Goal: Task Accomplishment & Management: Complete application form

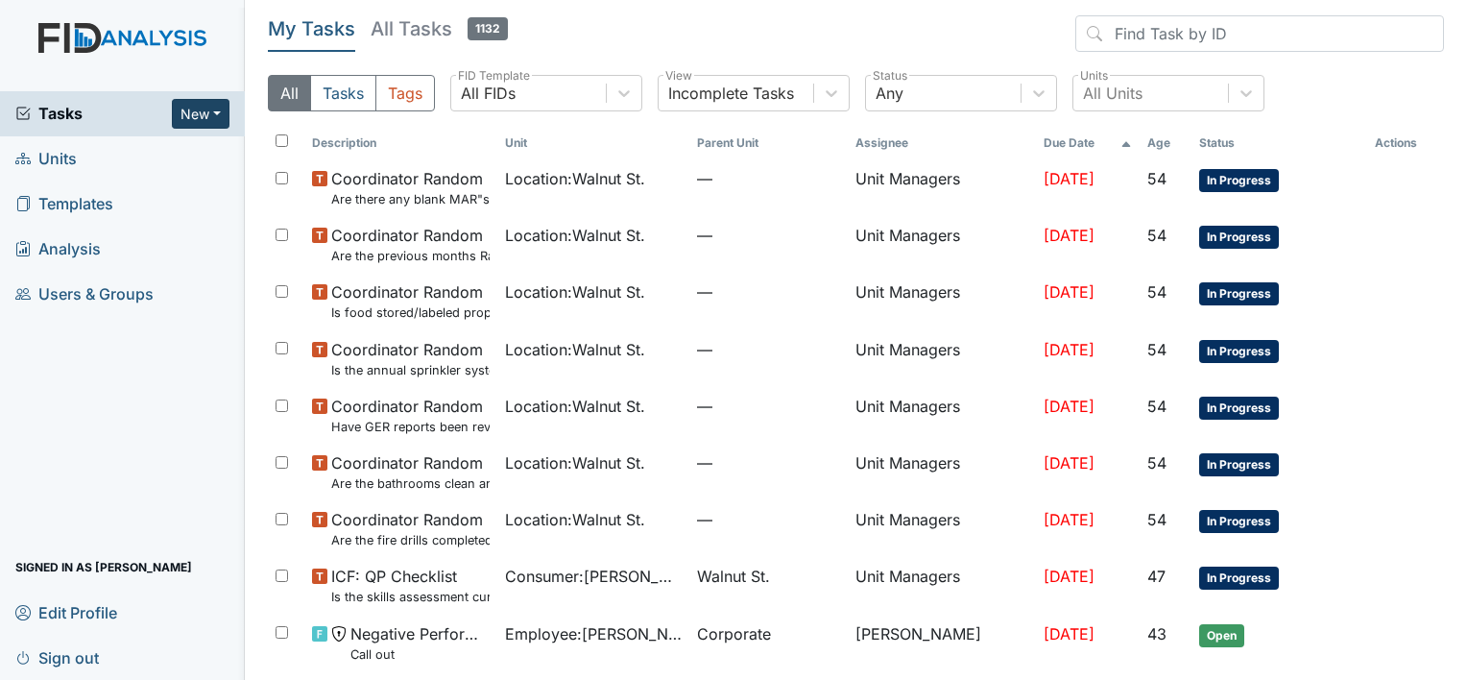
click at [203, 100] on button "New" at bounding box center [201, 114] width 58 height 30
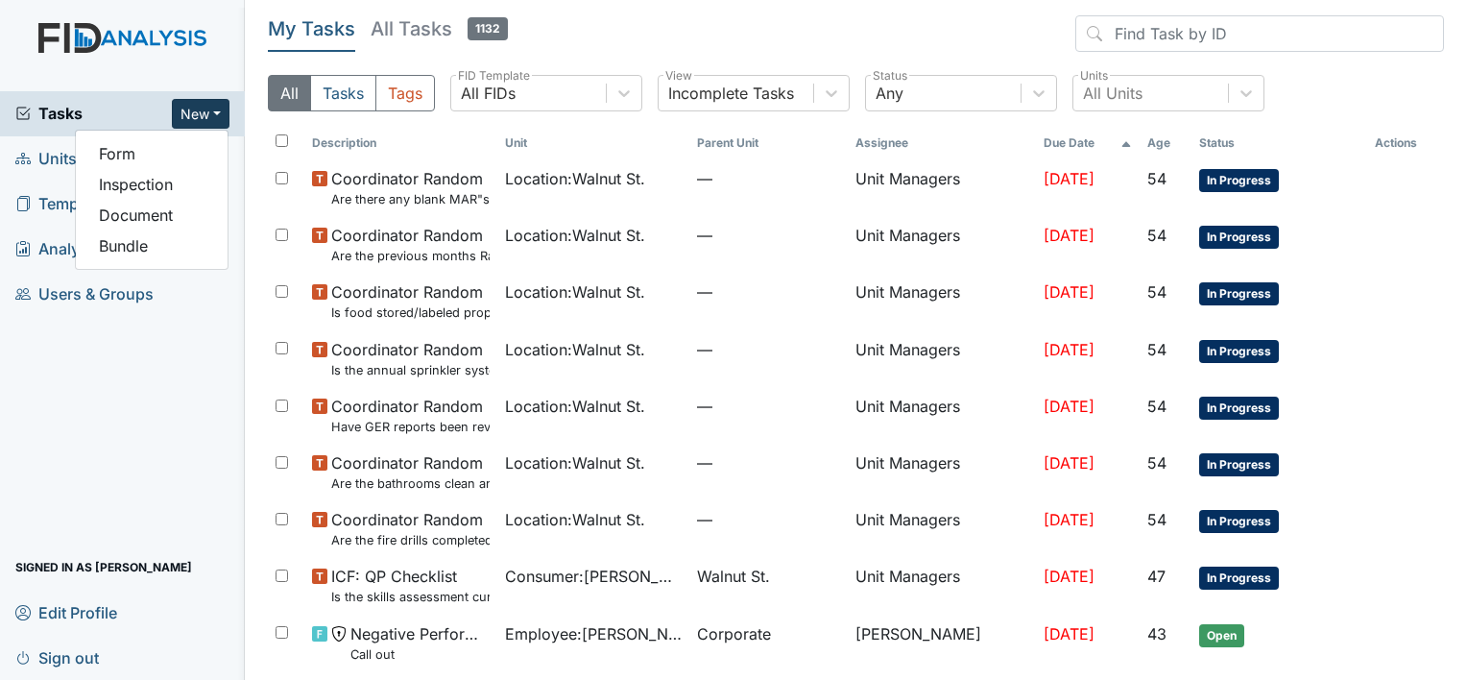
click at [130, 66] on img at bounding box center [122, 57] width 245 height 68
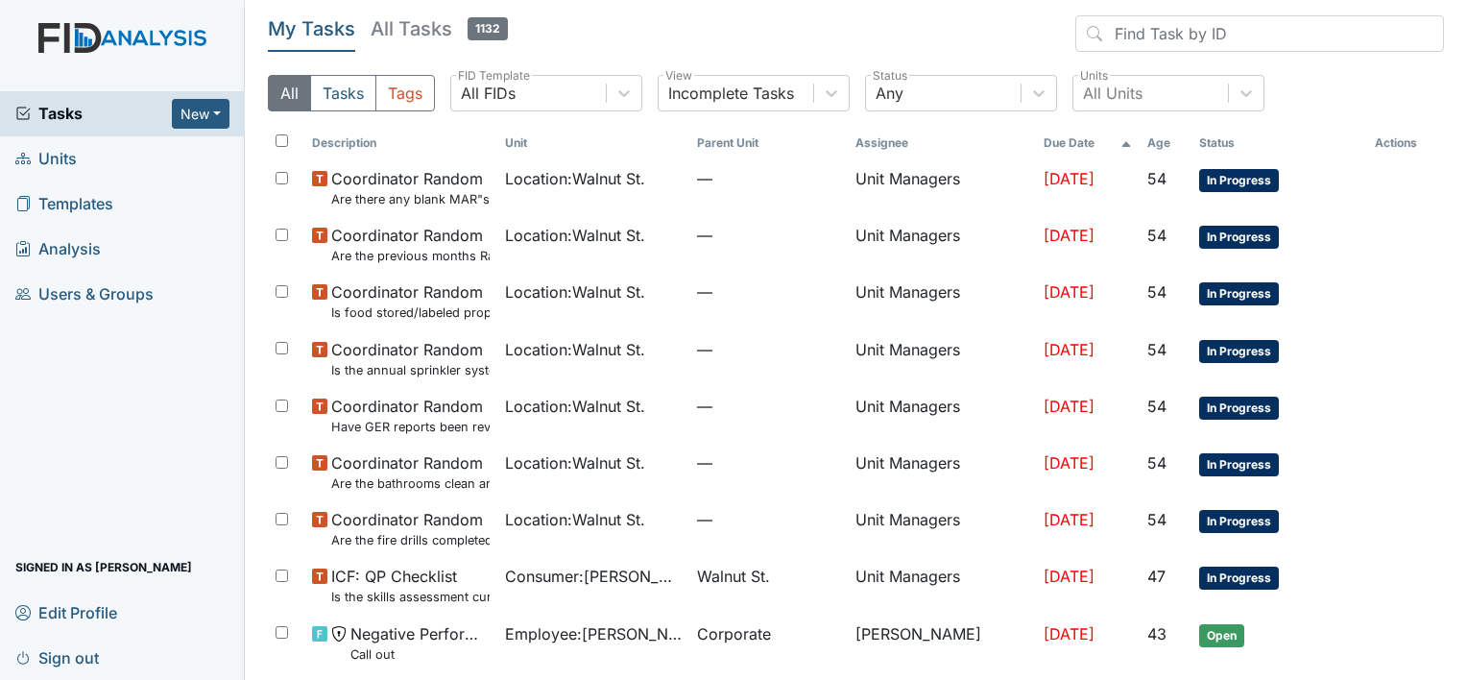
click at [61, 115] on span "Tasks" at bounding box center [93, 113] width 157 height 23
click at [53, 158] on span "Units" at bounding box center [45, 159] width 61 height 30
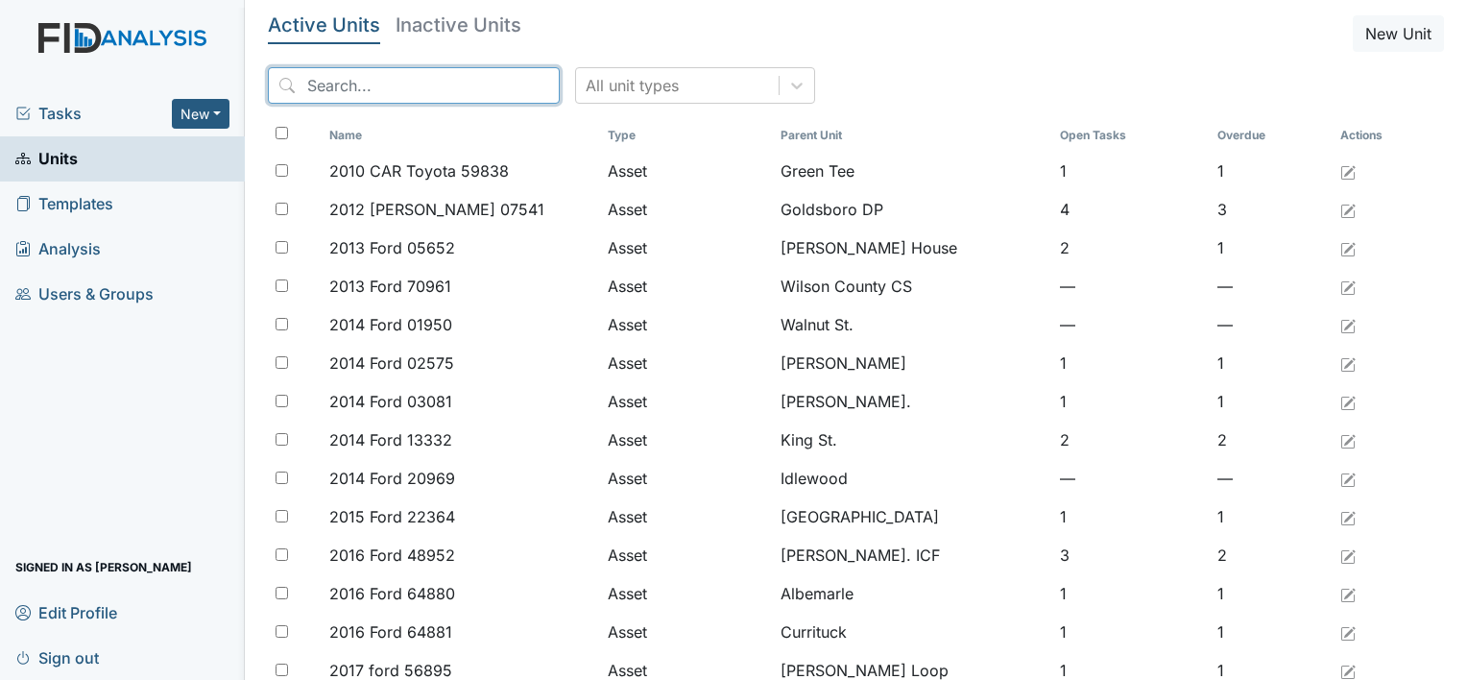
click at [450, 88] on input "search" at bounding box center [414, 85] width 292 height 36
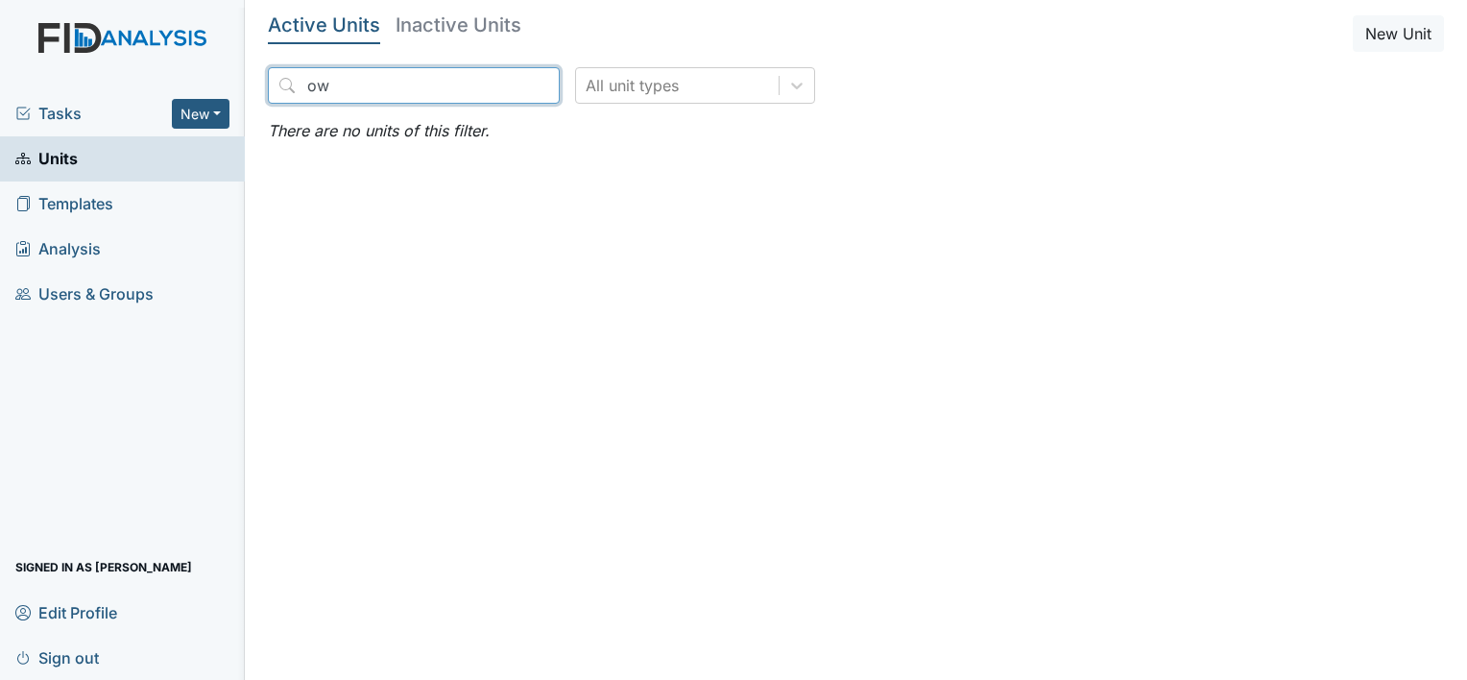
type input "o"
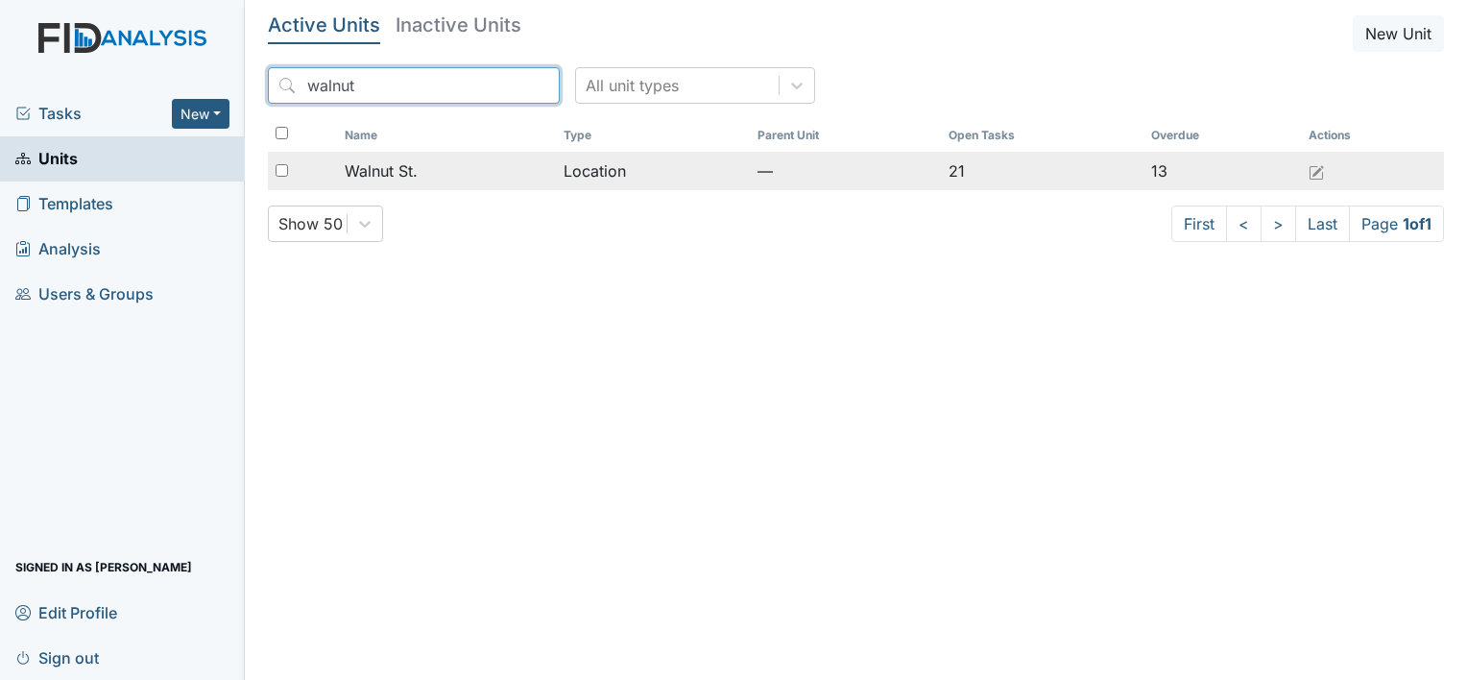
type input "walnut"
click at [437, 163] on div "Walnut St." at bounding box center [447, 170] width 205 height 23
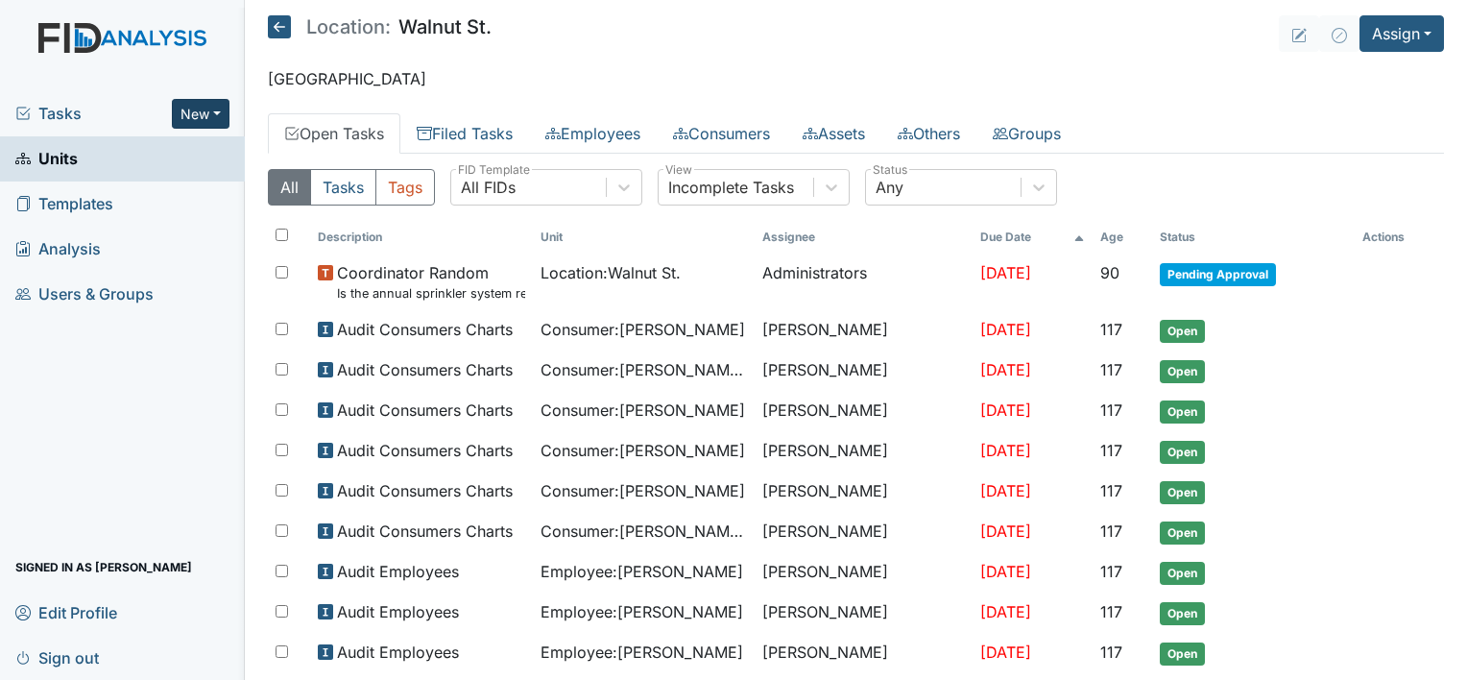
click at [200, 113] on button "New" at bounding box center [201, 114] width 58 height 30
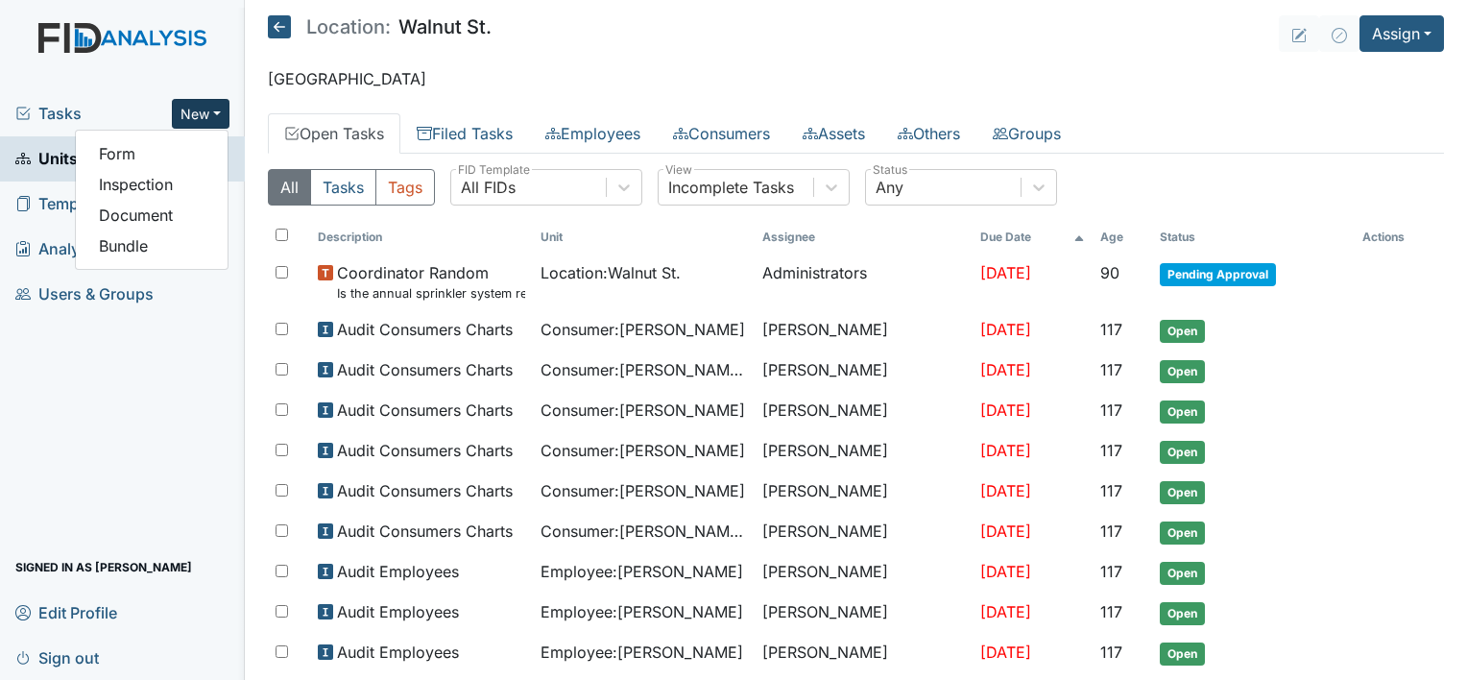
click at [380, 51] on main "Location: [GEOGRAPHIC_DATA]. Assign Assign Form Assign Inspection Assign Docume…" at bounding box center [856, 340] width 1222 height 680
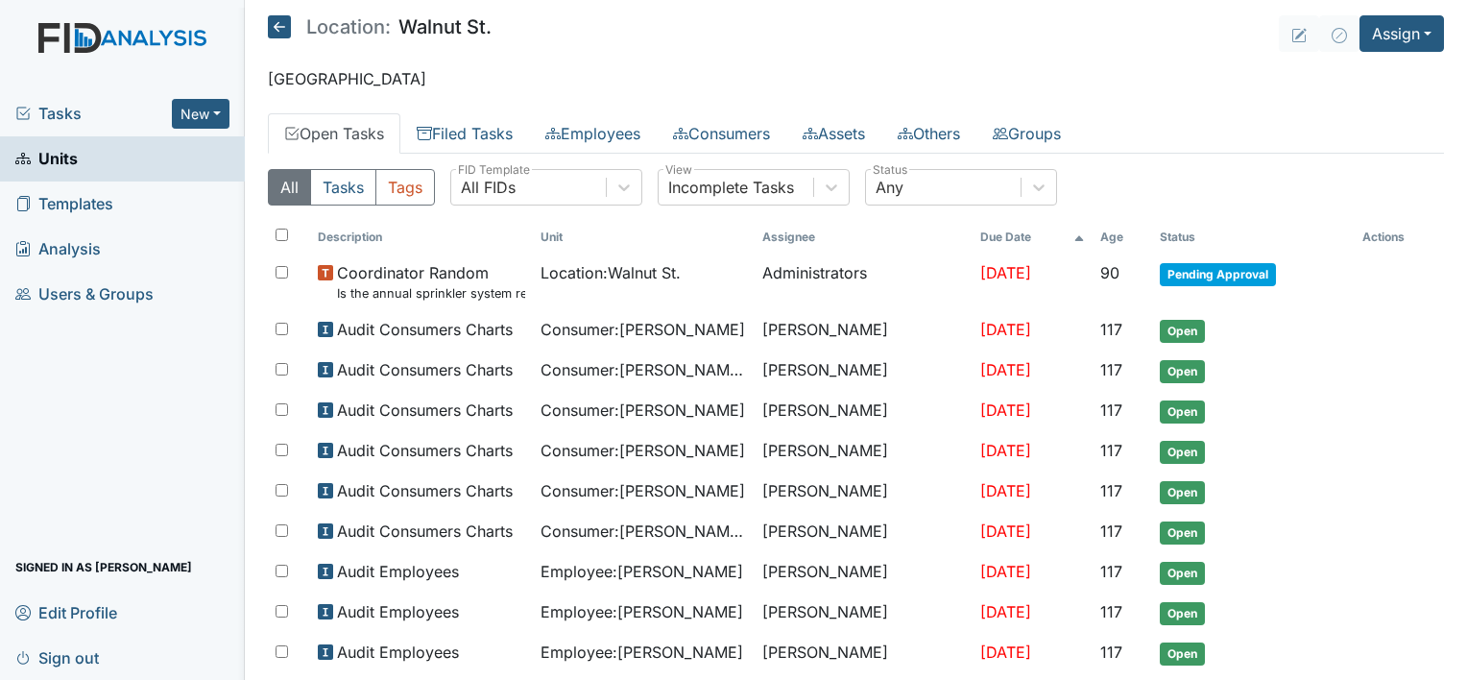
click at [284, 25] on icon at bounding box center [279, 26] width 23 height 23
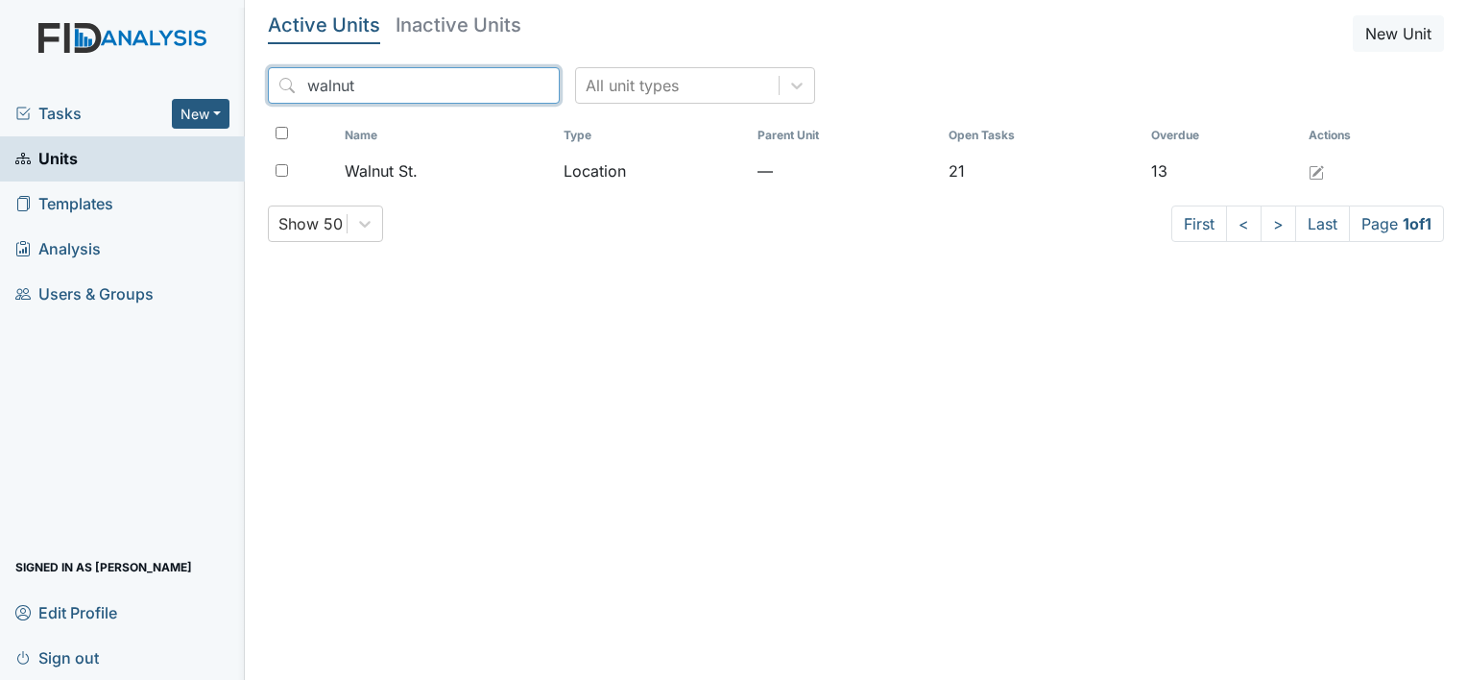
click at [455, 77] on input "walnut" at bounding box center [414, 85] width 292 height 36
type input "w"
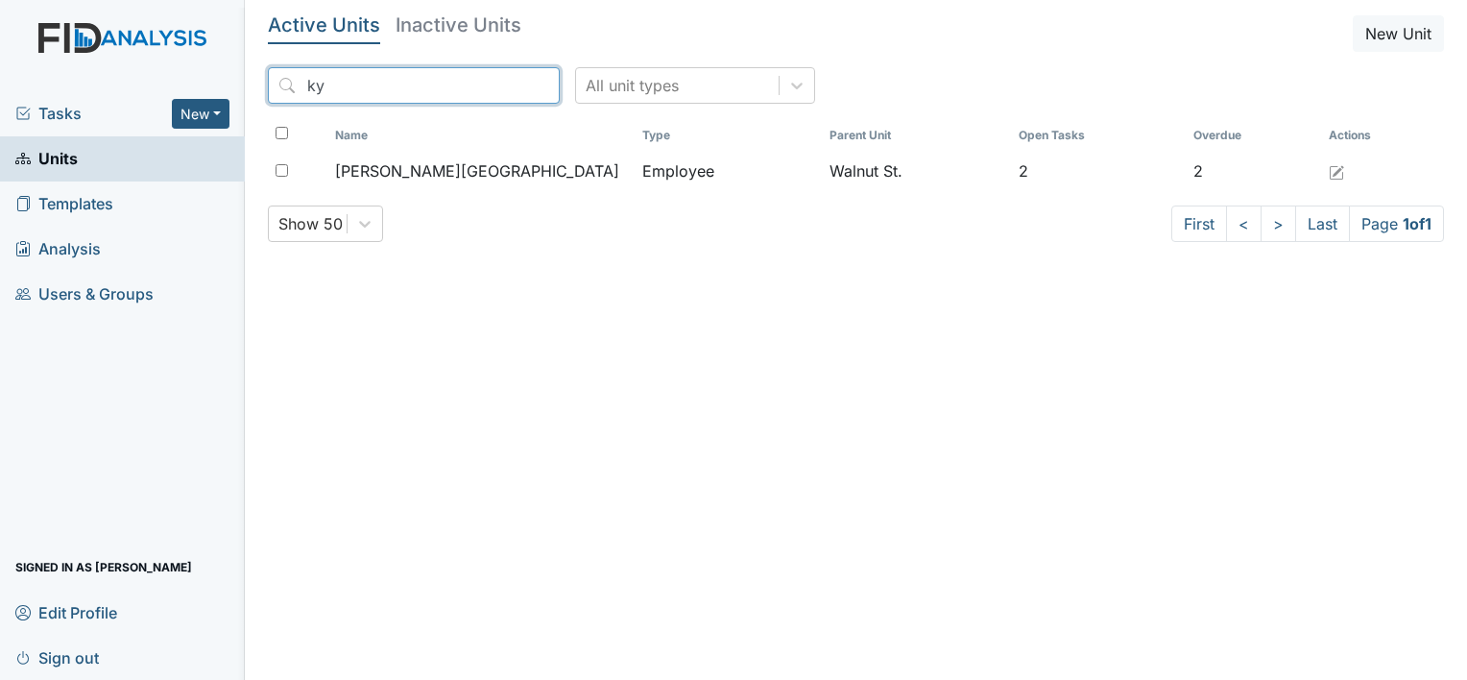
type input "k"
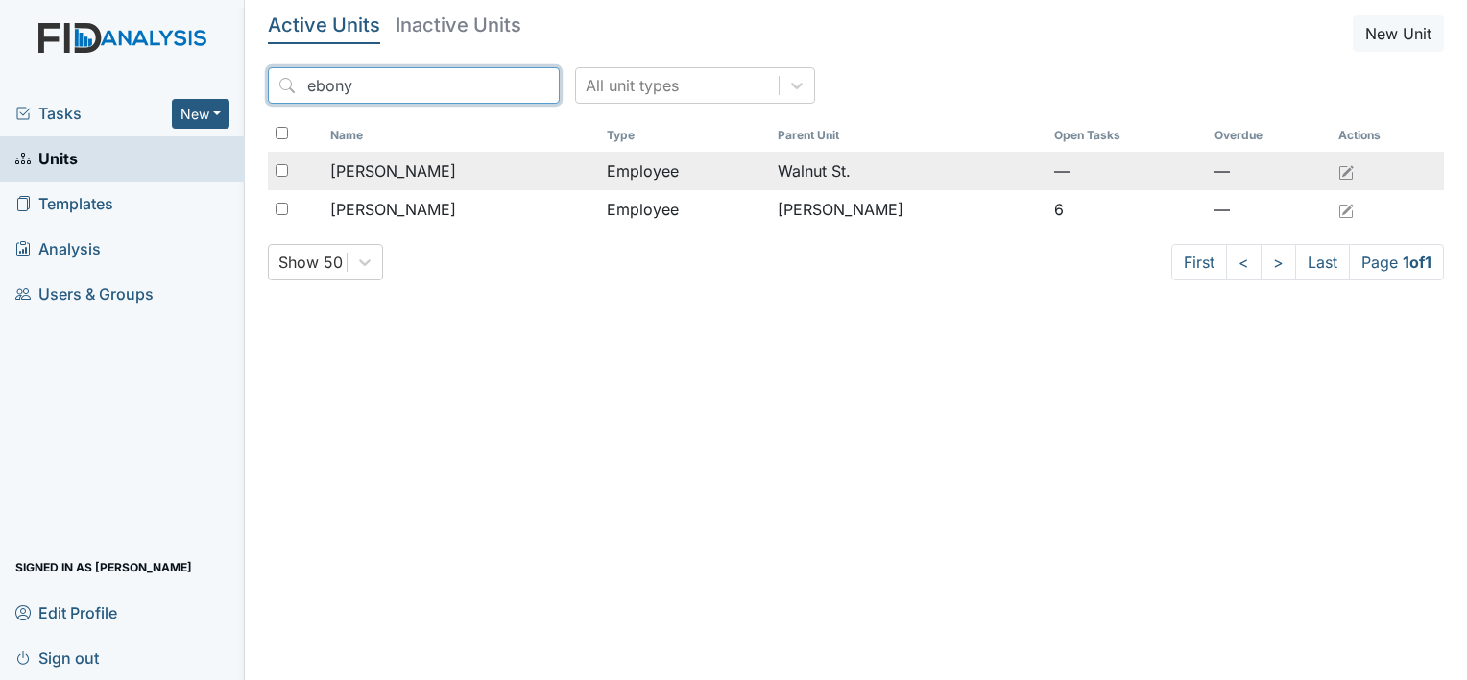
type input "ebony"
click at [433, 157] on td "[PERSON_NAME]" at bounding box center [461, 171] width 277 height 38
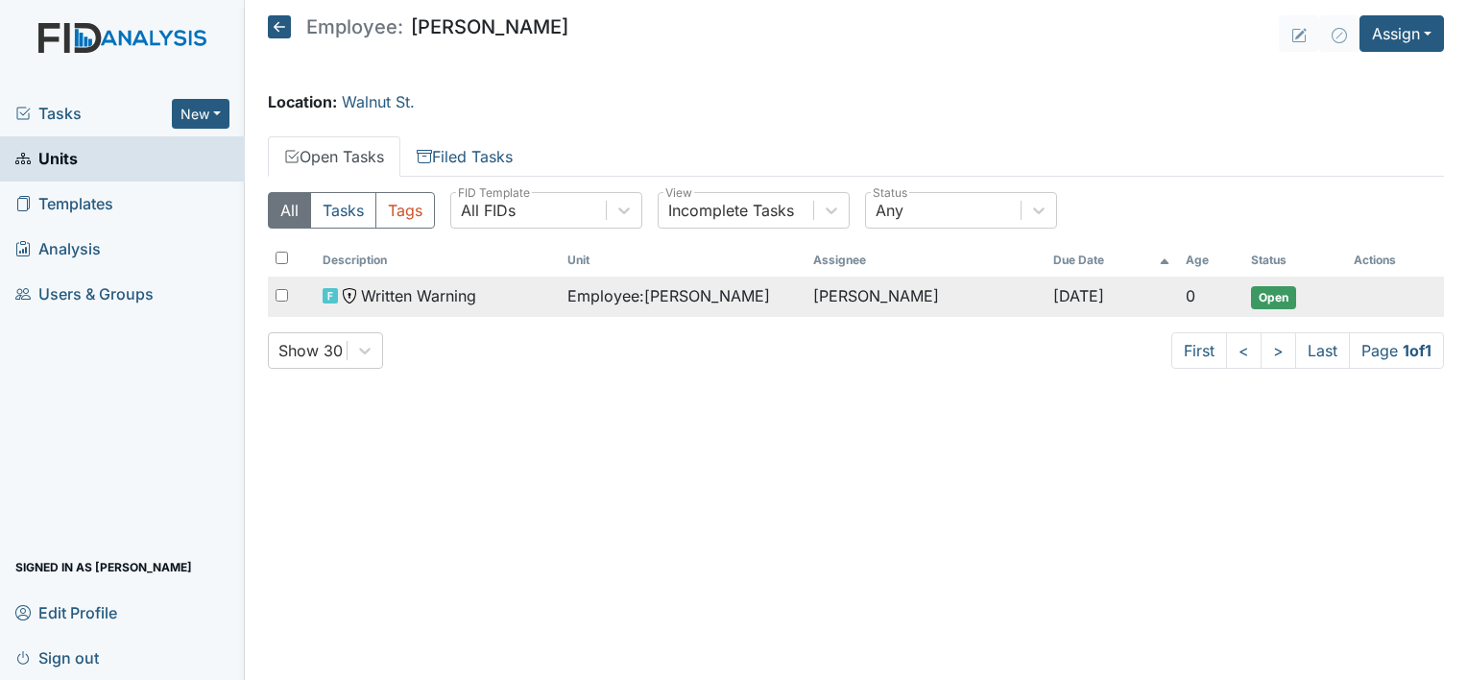
click at [515, 284] on div "Written Warning" at bounding box center [437, 295] width 229 height 23
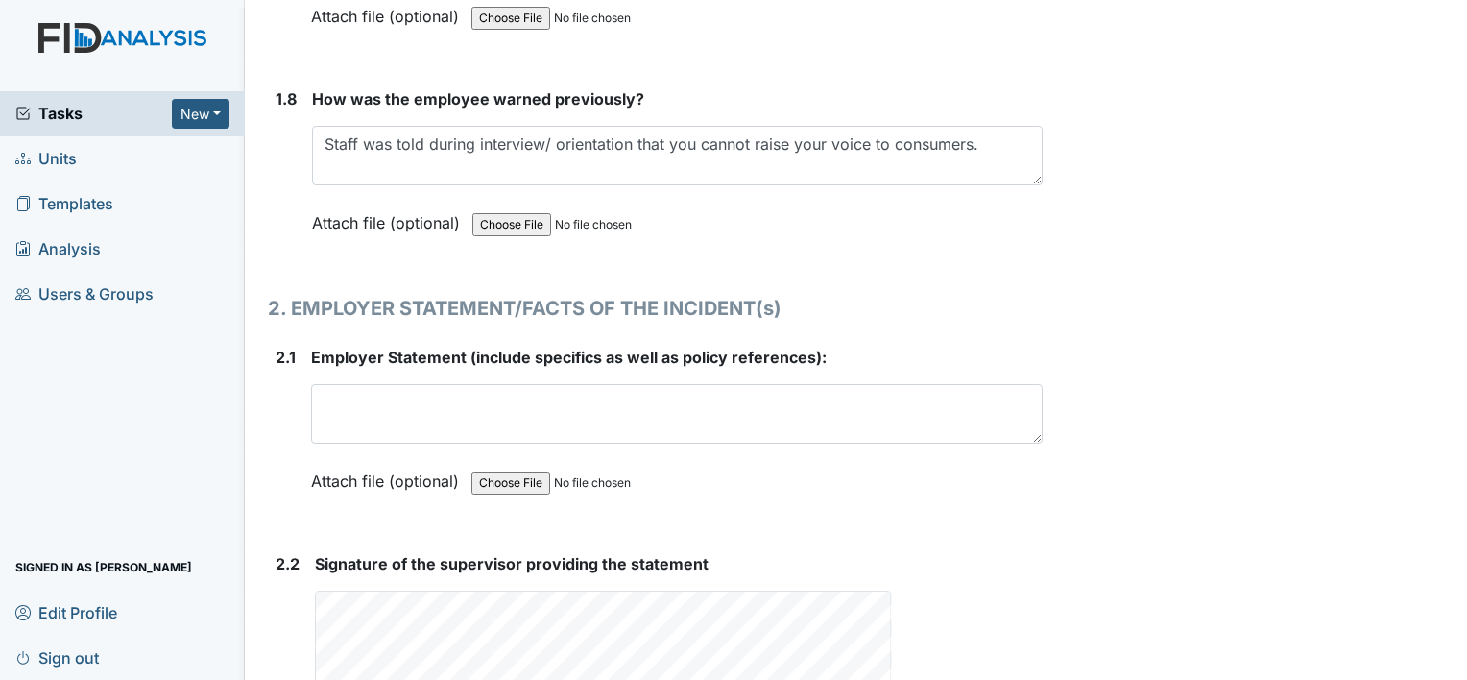
scroll to position [2408, 0]
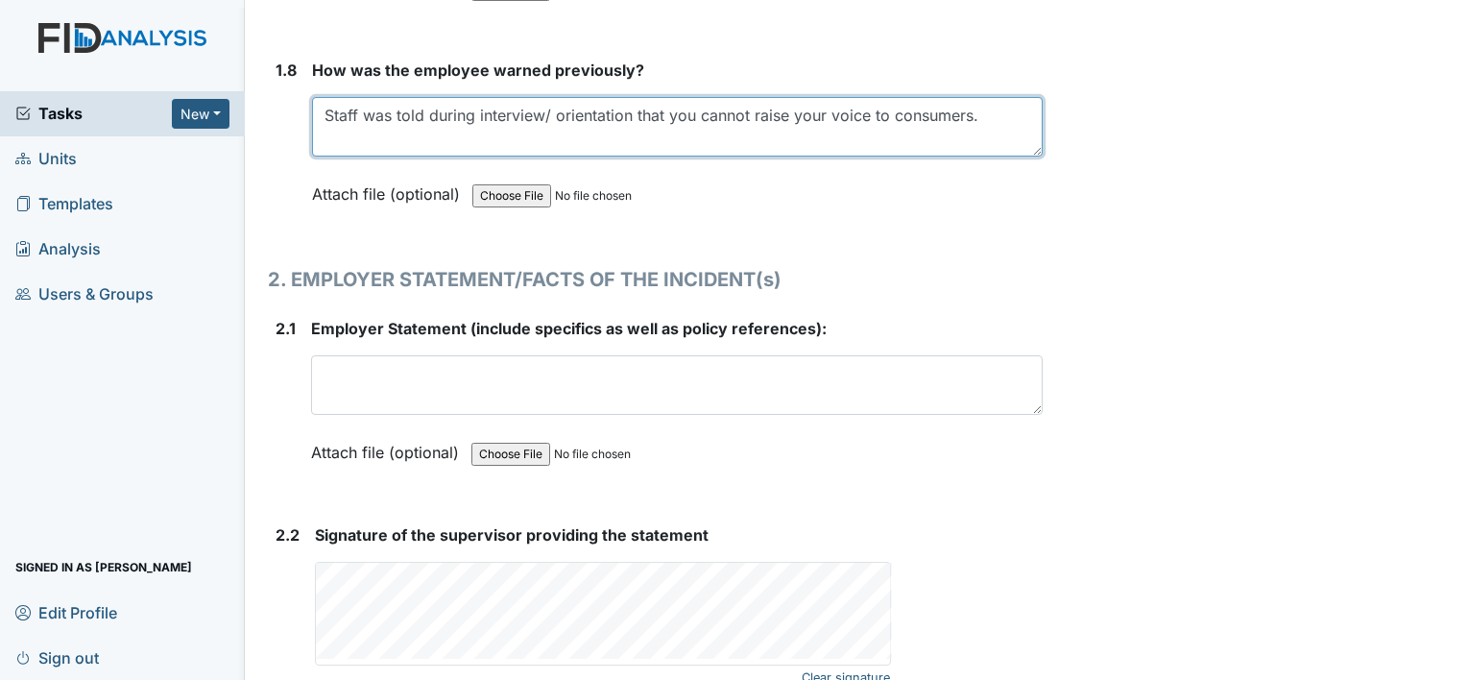
click at [969, 107] on textarea "Staff was told during interview/ orientation that you cannot raise your voice t…" at bounding box center [677, 127] width 731 height 60
click at [546, 144] on textarea "Staff was told during interview/ orientation that you cannot raise your voice t…" at bounding box center [677, 127] width 731 height 60
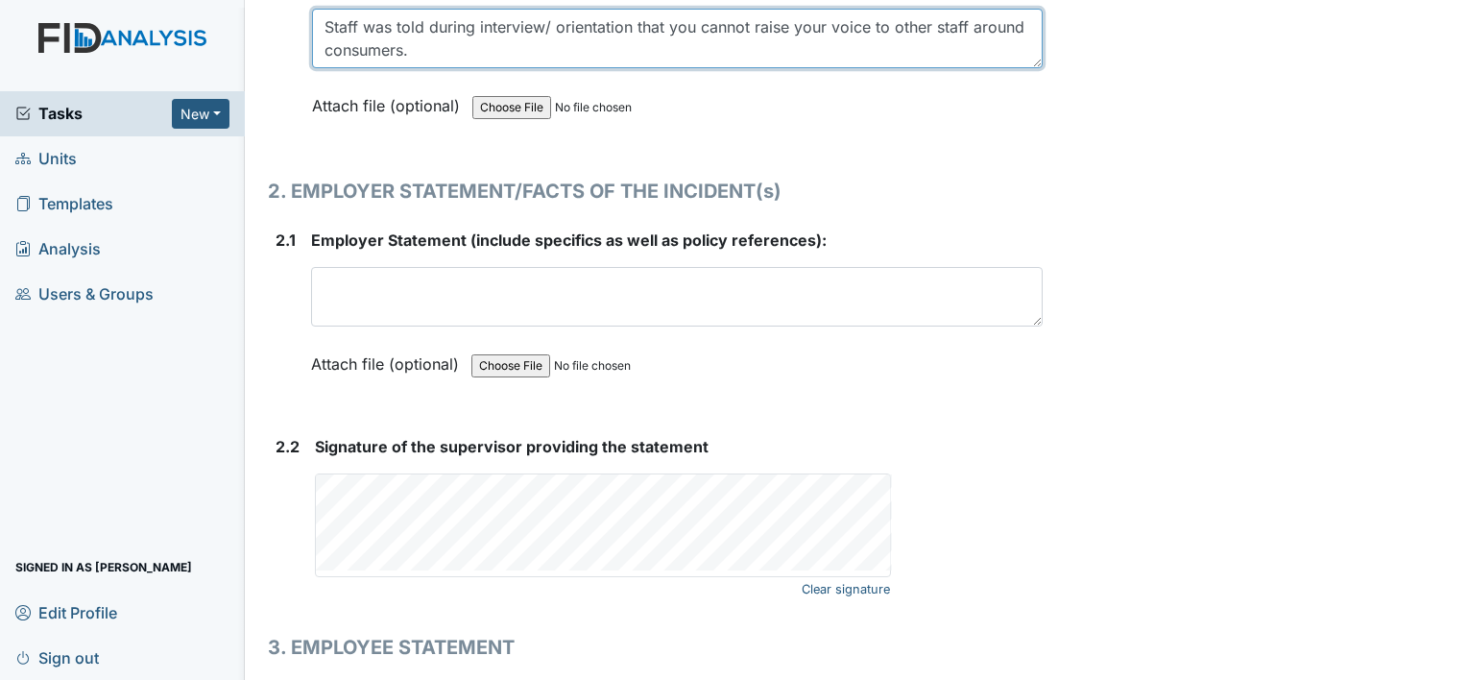
scroll to position [2476, 0]
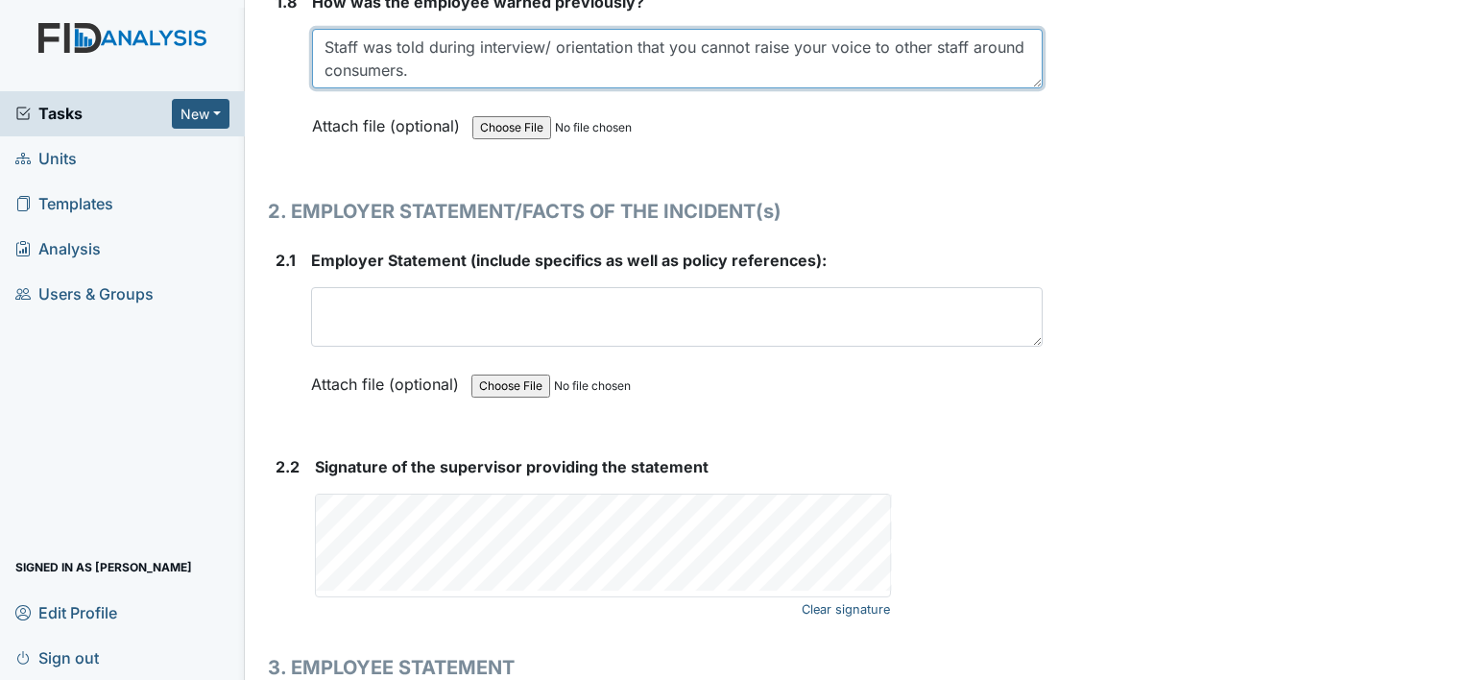
type textarea "Staff was told during interview/ orientation that you cannot raise your voice t…"
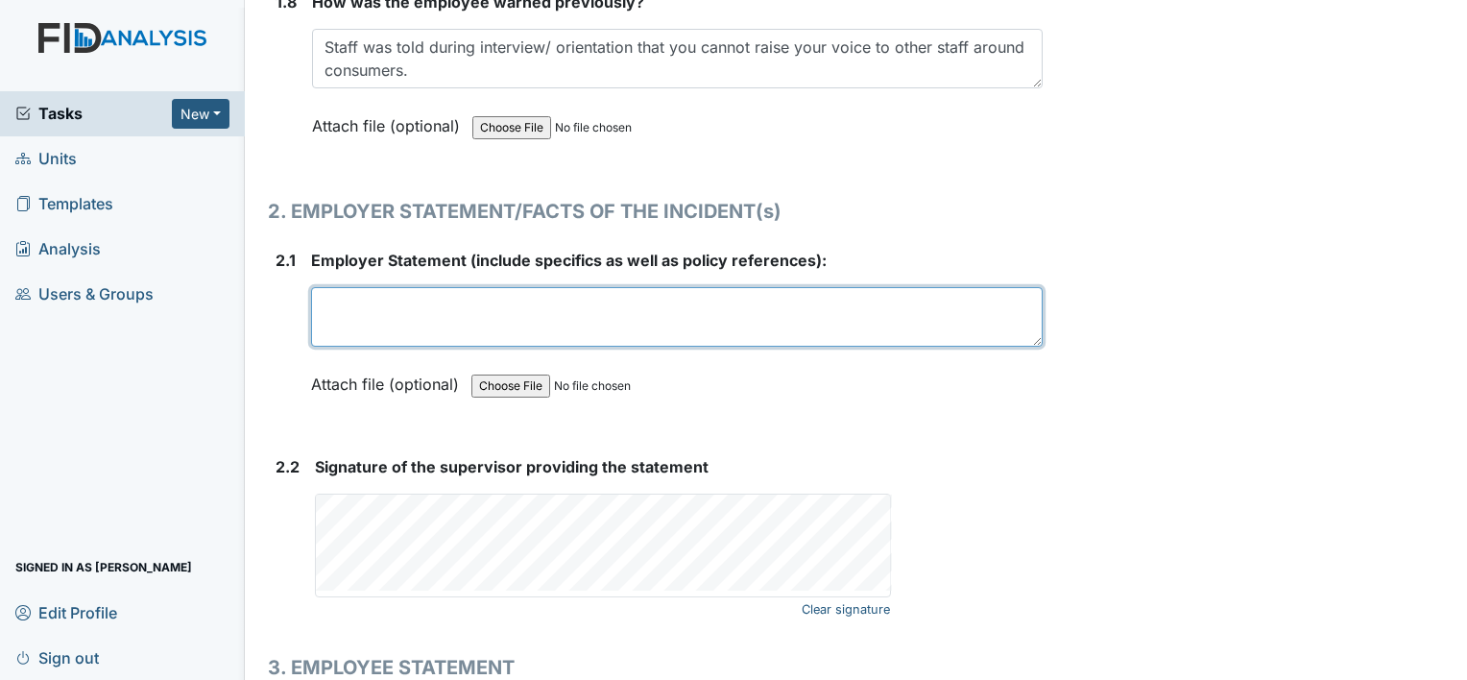
click at [753, 305] on textarea at bounding box center [677, 317] width 732 height 60
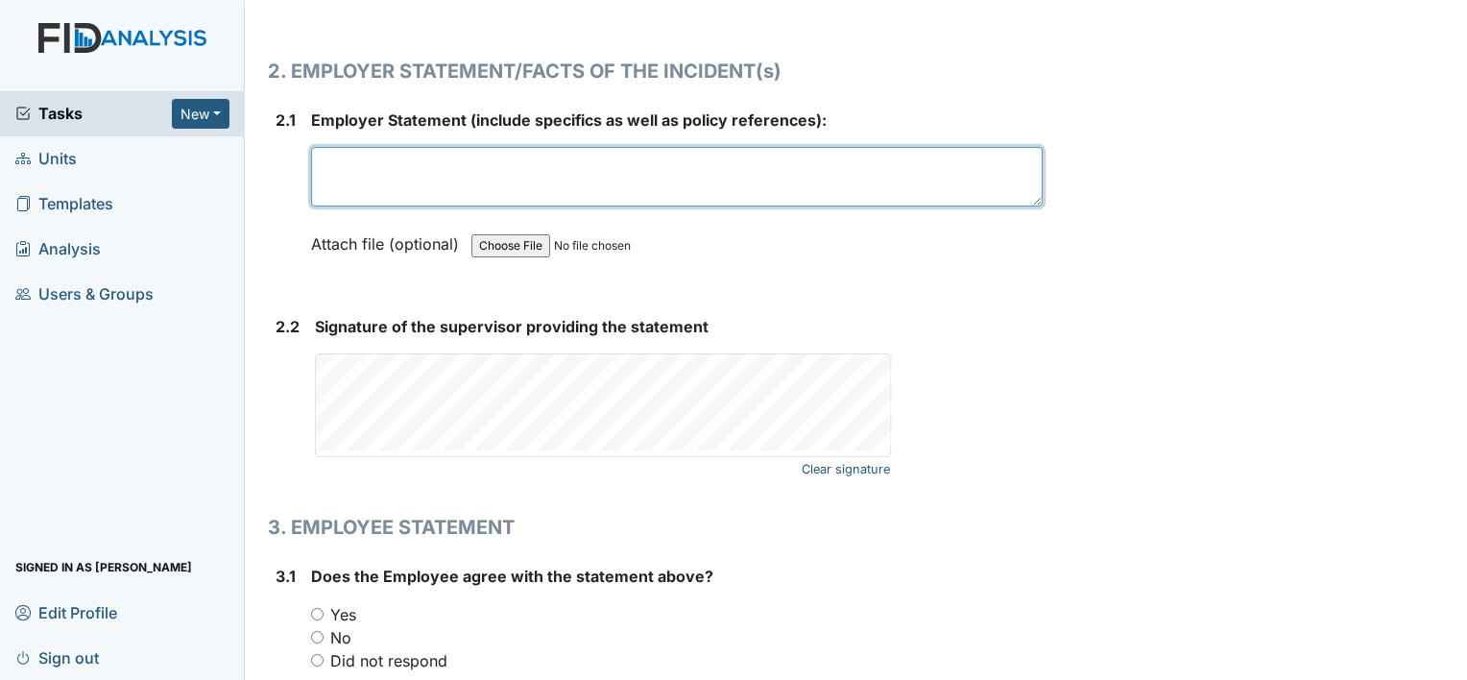
scroll to position [2627, 0]
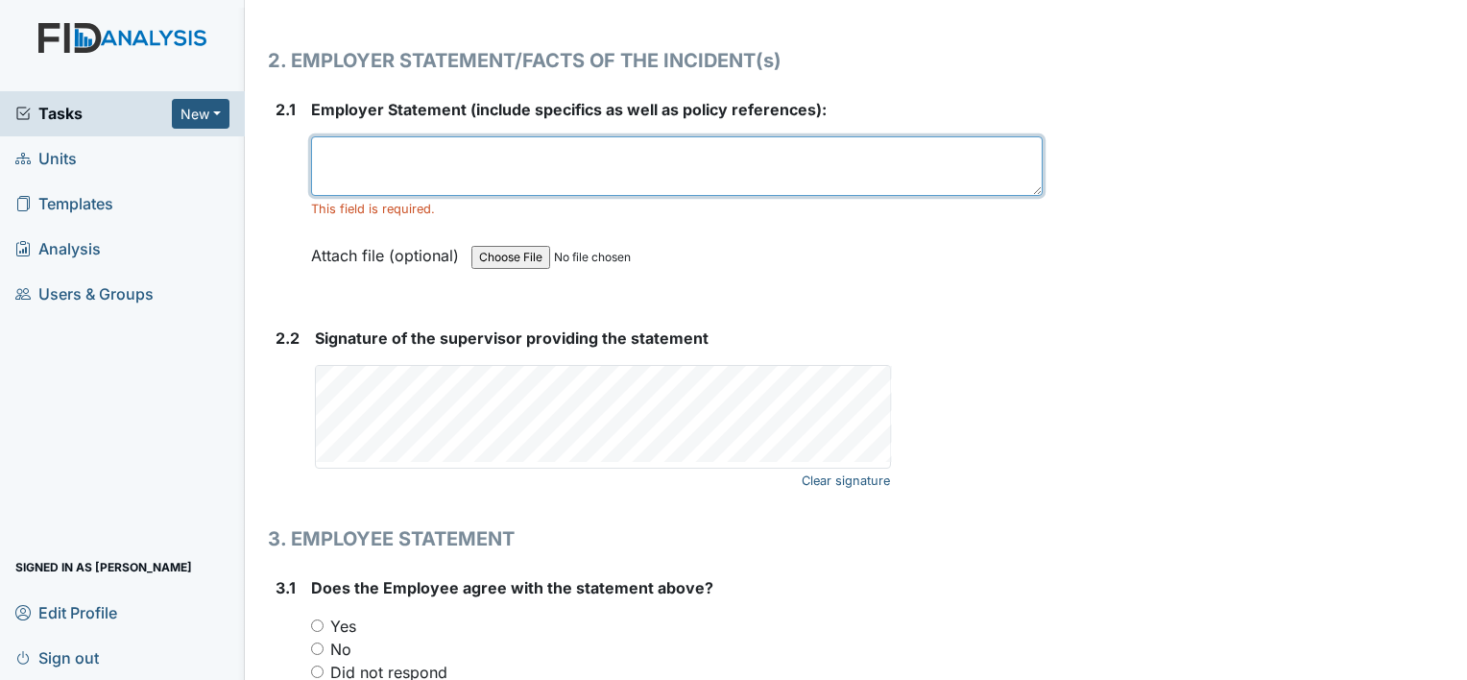
click at [377, 164] on textarea at bounding box center [677, 166] width 732 height 60
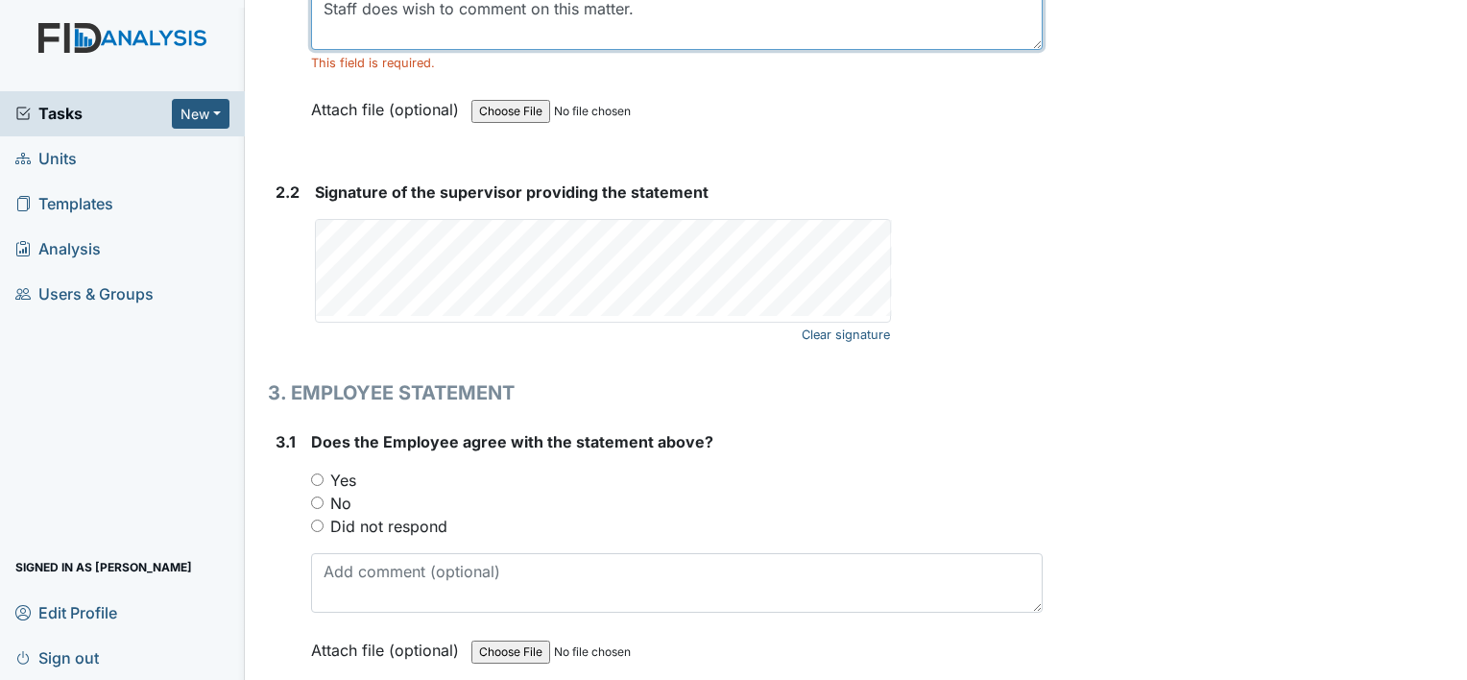
scroll to position [2885, 0]
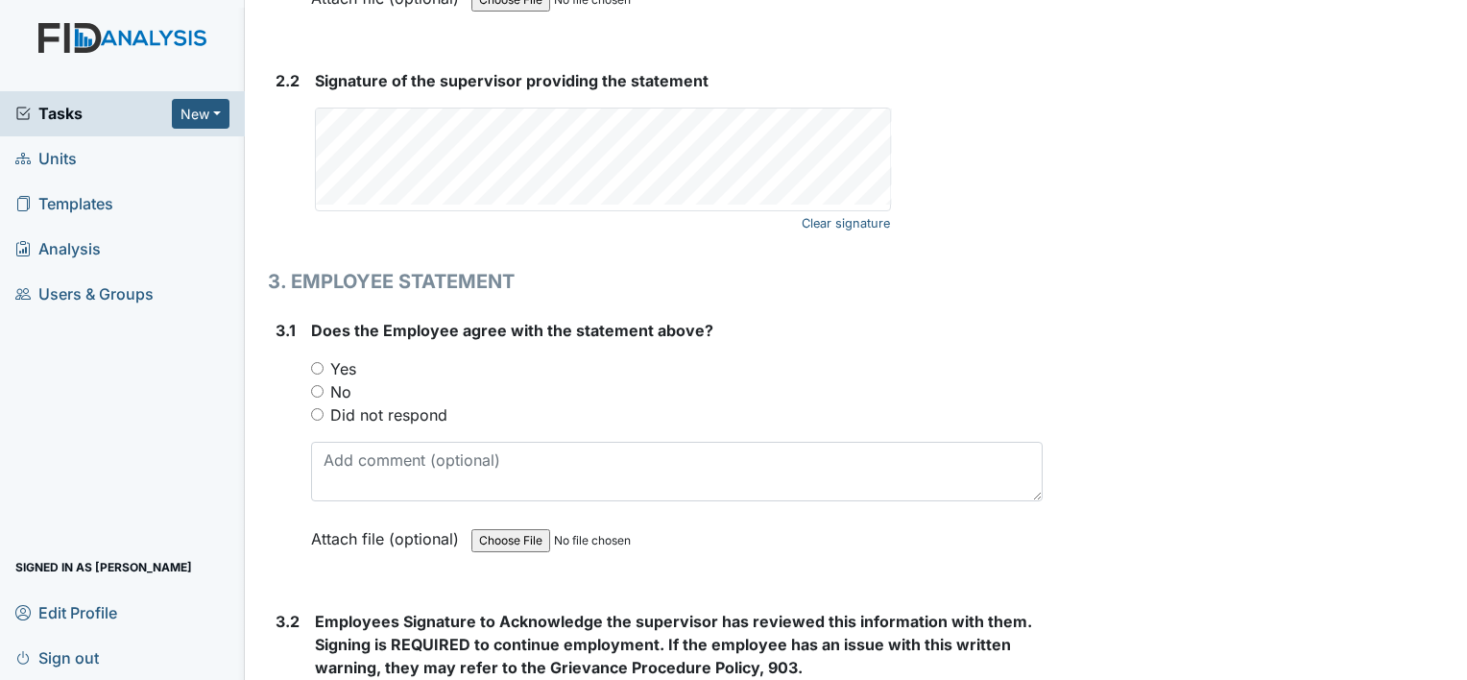
type textarea "Staff does wish to comment on this matter."
click at [316, 362] on input "Yes" at bounding box center [317, 368] width 12 height 12
radio input "true"
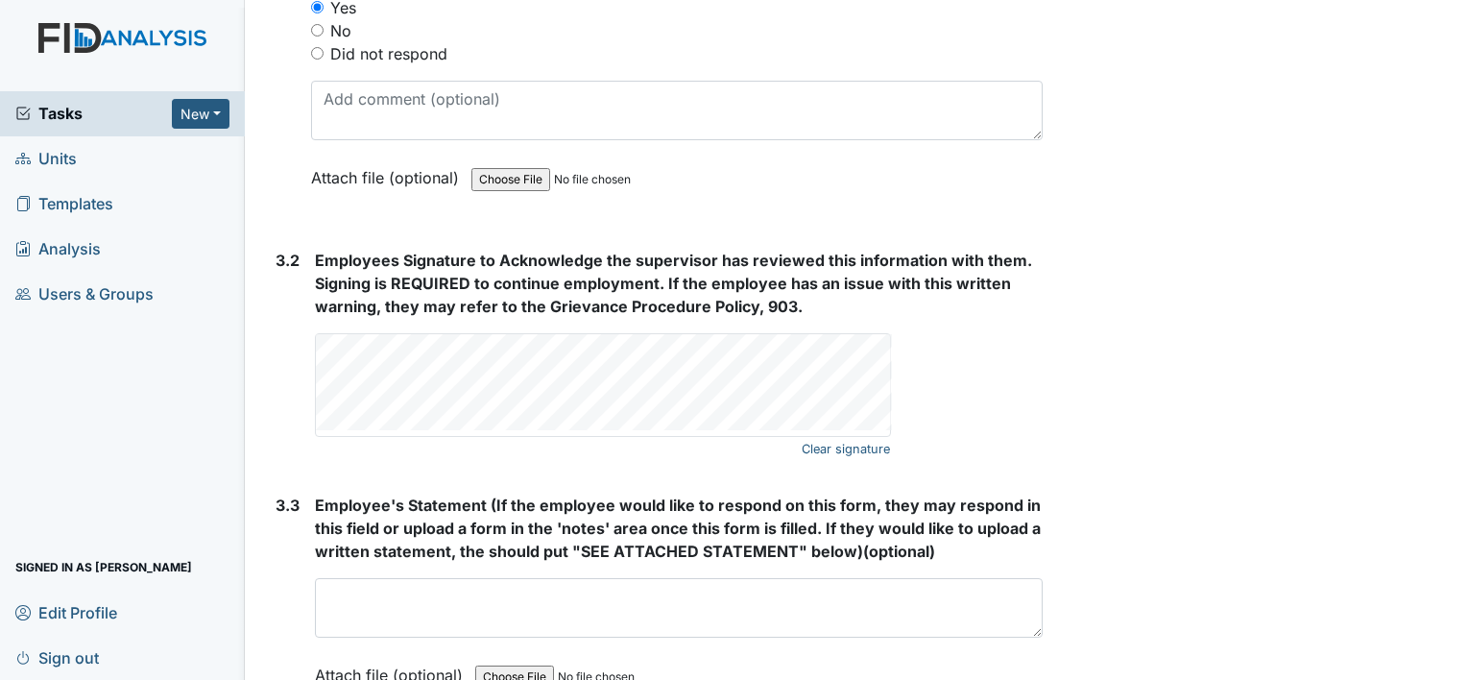
scroll to position [3265, 0]
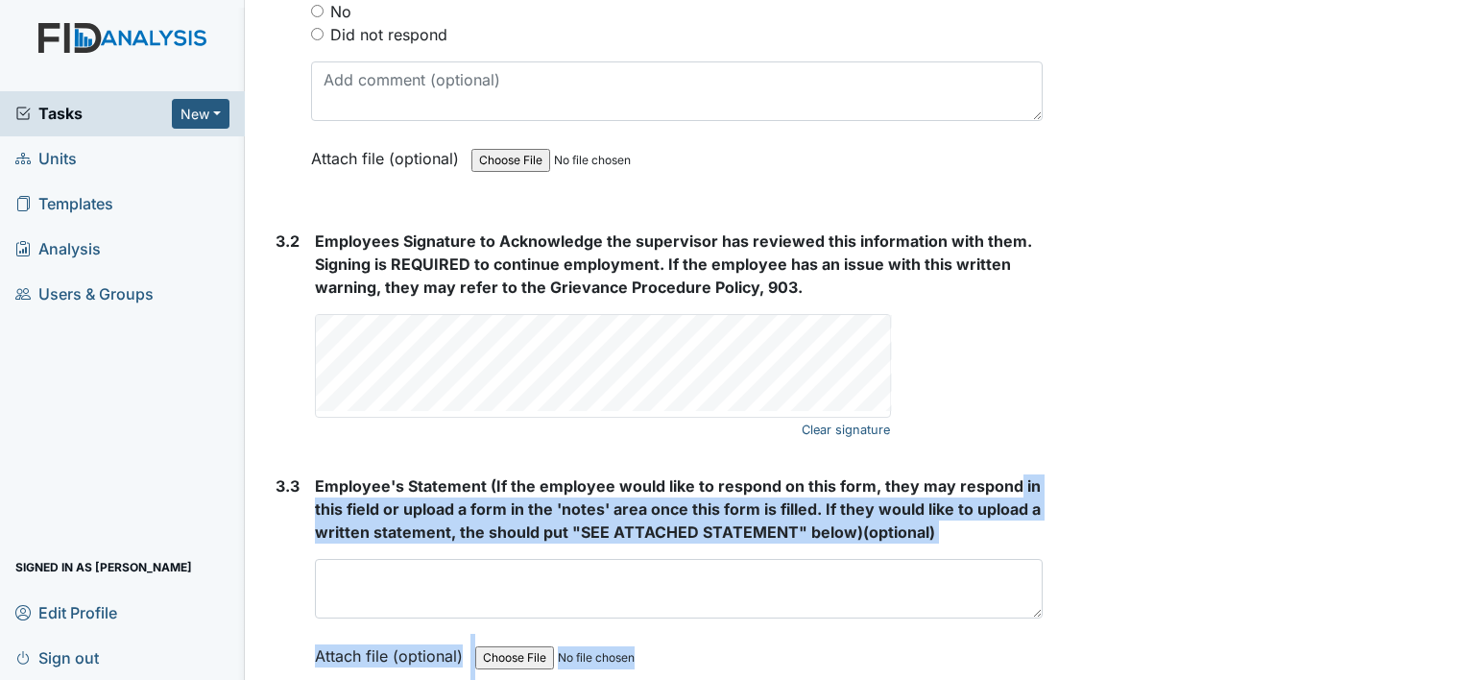
drag, startPoint x: 1006, startPoint y: 447, endPoint x: 1089, endPoint y: 411, distance: 90.3
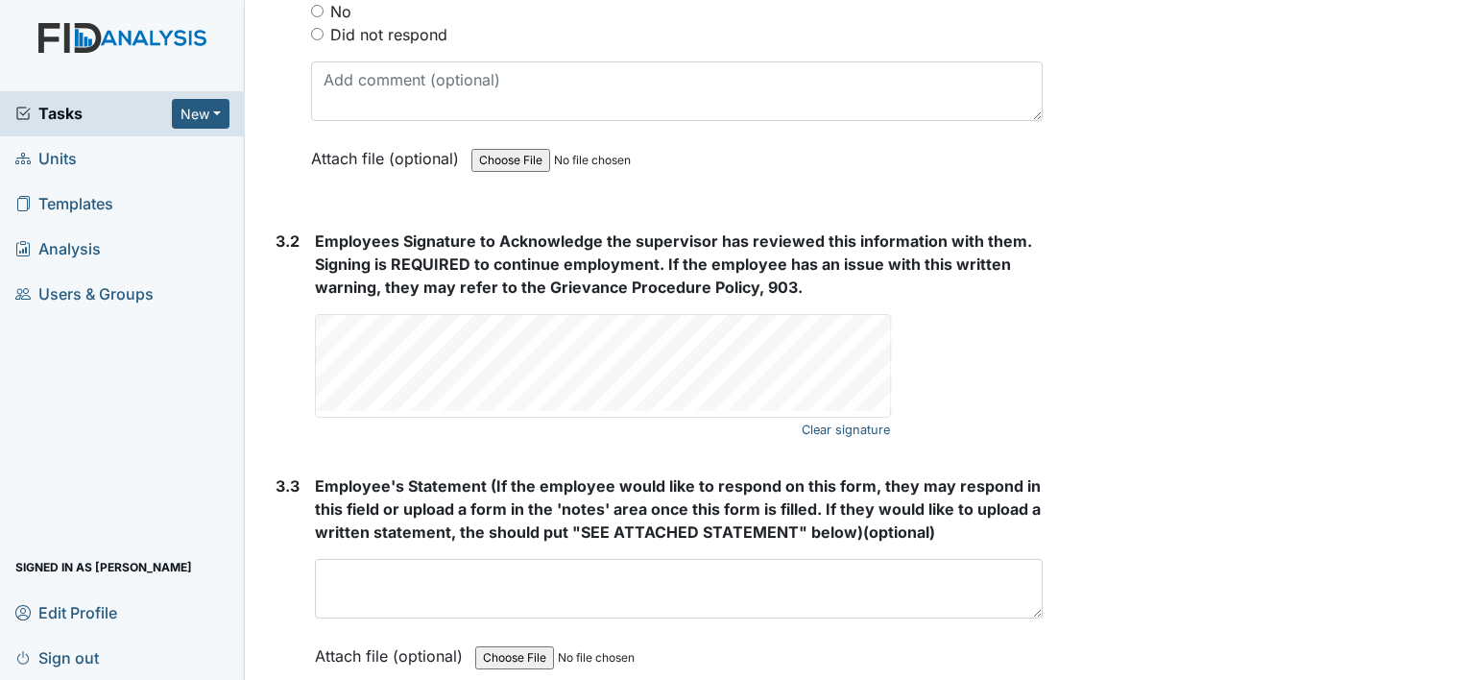
click at [969, 391] on div "Clear signature This field is required." at bounding box center [679, 366] width 728 height 104
click at [848, 417] on link "Clear signature" at bounding box center [846, 430] width 88 height 26
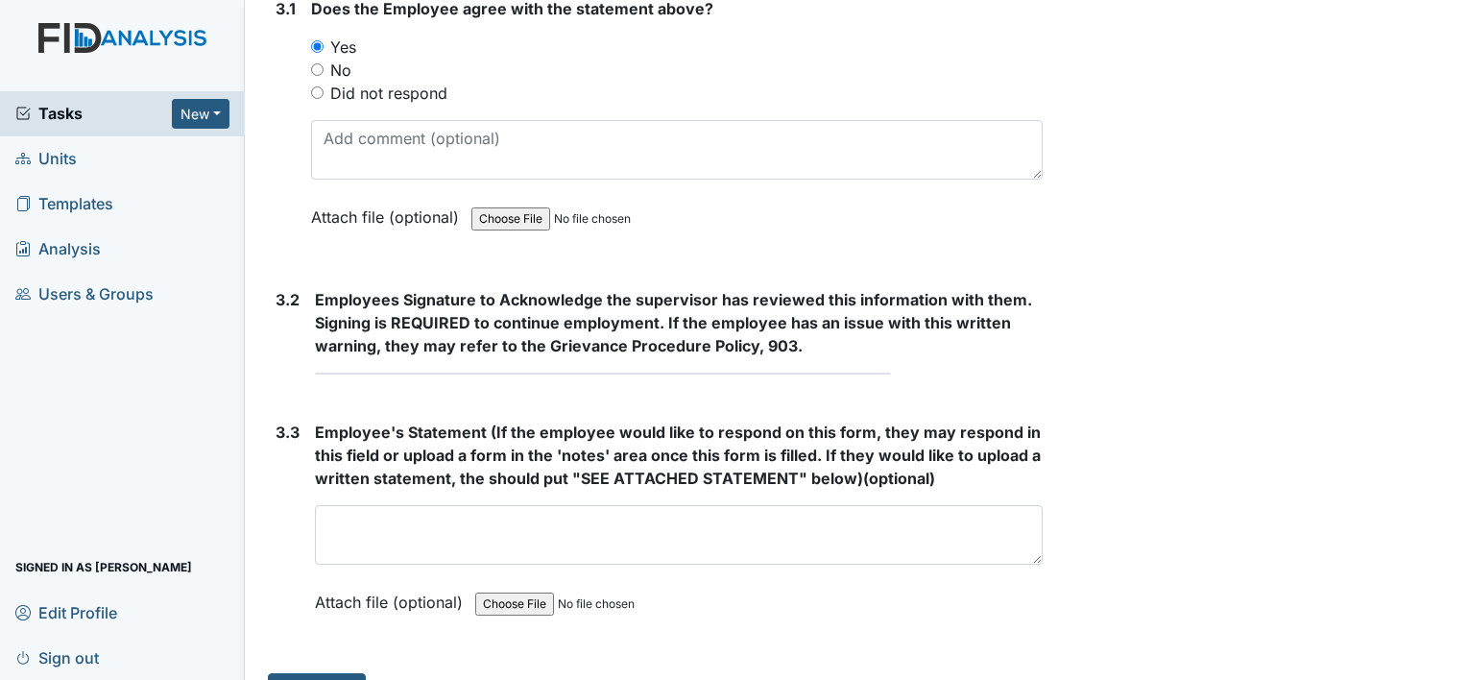
scroll to position [3201, 0]
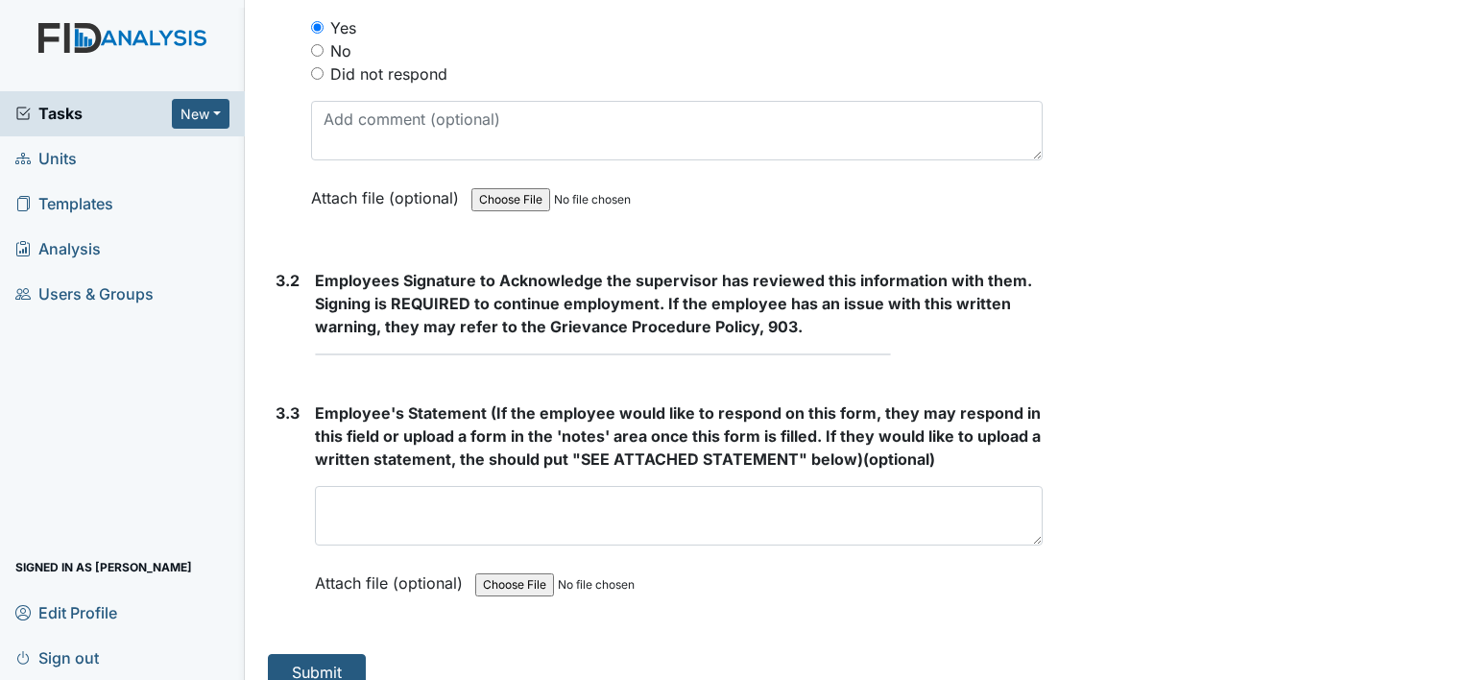
scroll to position [3211, 0]
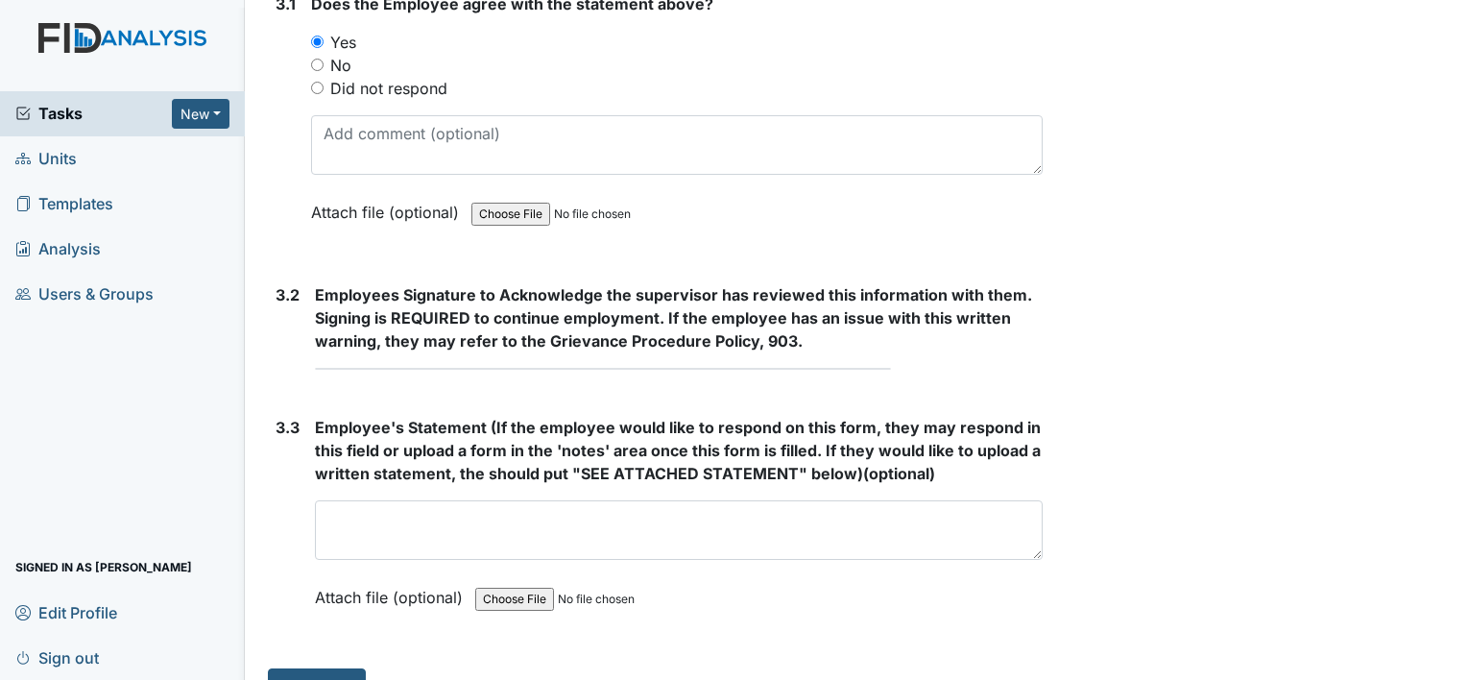
click at [817, 352] on div "Employees Signature to Acknowledge the supervisor has reviewed this information…" at bounding box center [679, 326] width 728 height 86
click at [814, 368] on form "Employees Signature to Acknowledge the supervisor has reviewed this information…" at bounding box center [679, 334] width 728 height 102
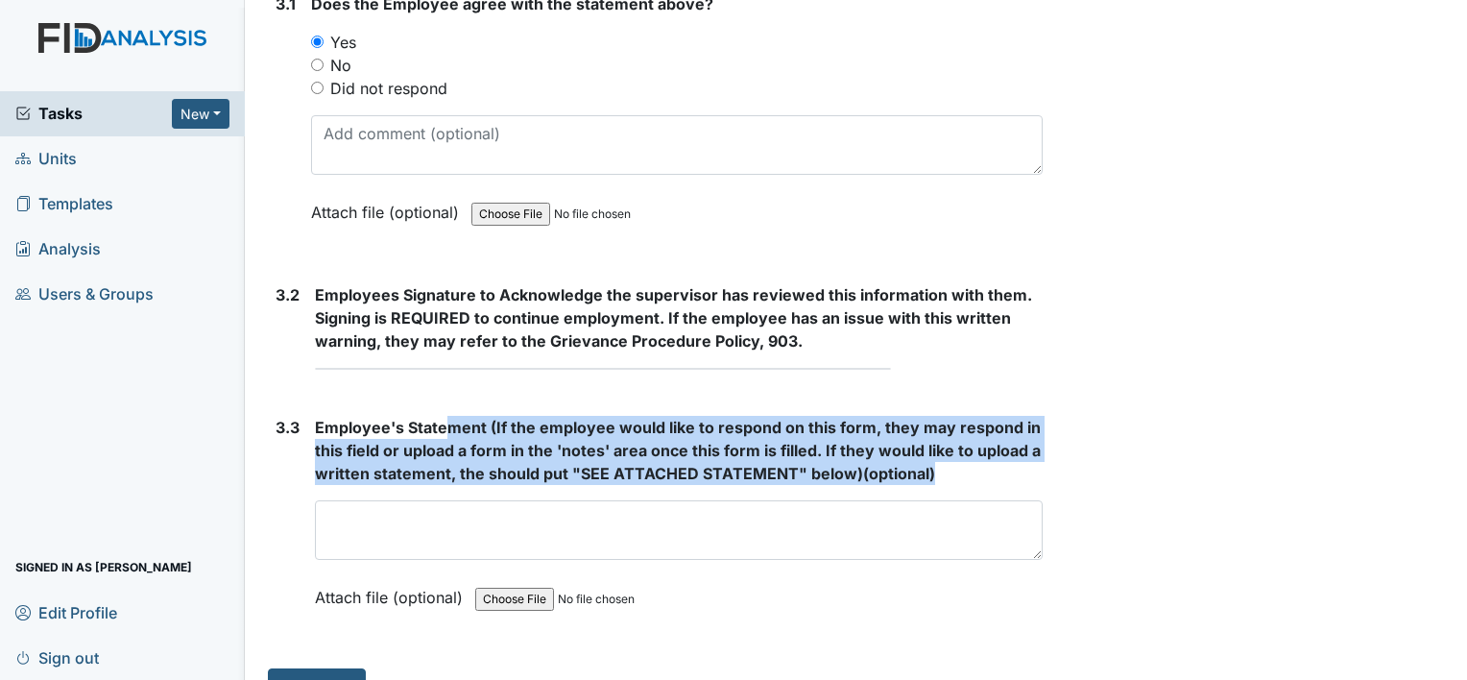
drag, startPoint x: 595, startPoint y: 469, endPoint x: 444, endPoint y: 413, distance: 161.6
click at [444, 416] on div "Employee's Statement (If the employee would like to respond on this form, they …" at bounding box center [679, 519] width 728 height 206
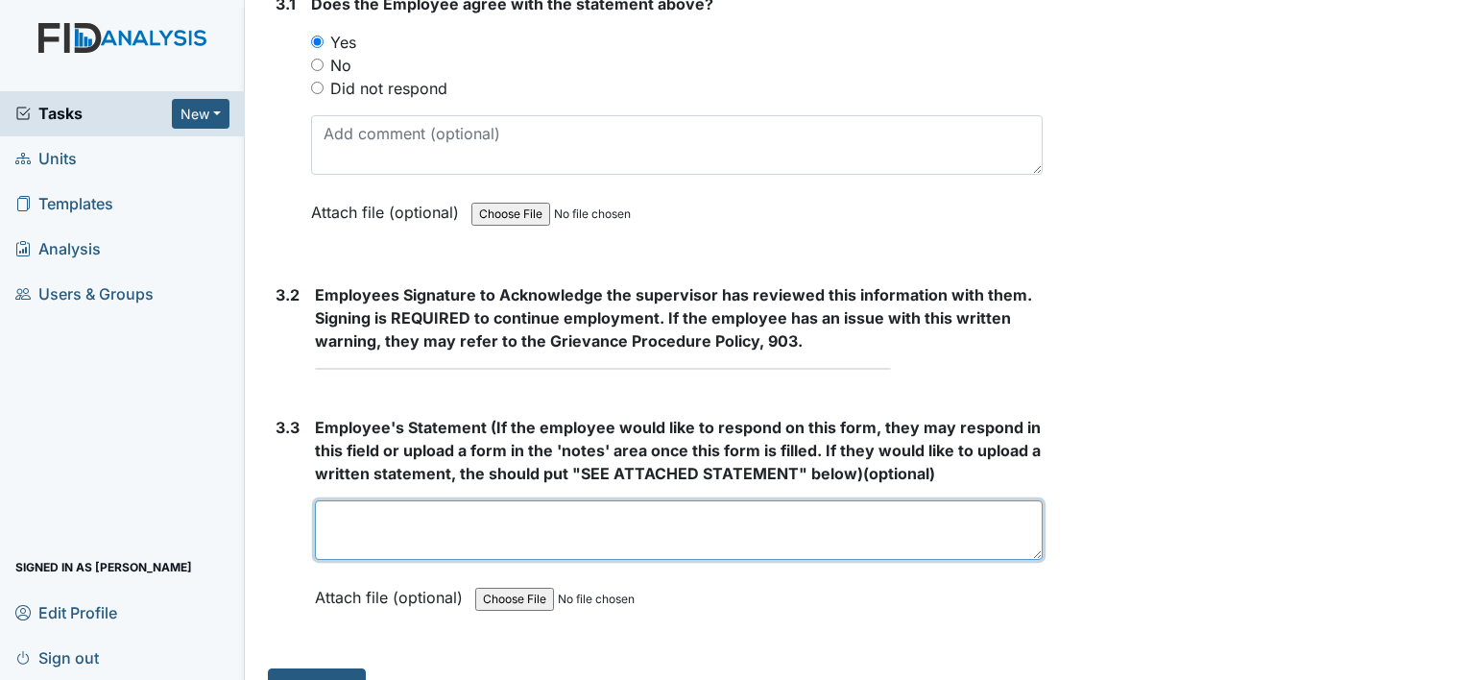
click at [563, 500] on textarea at bounding box center [679, 530] width 728 height 60
type textarea "m"
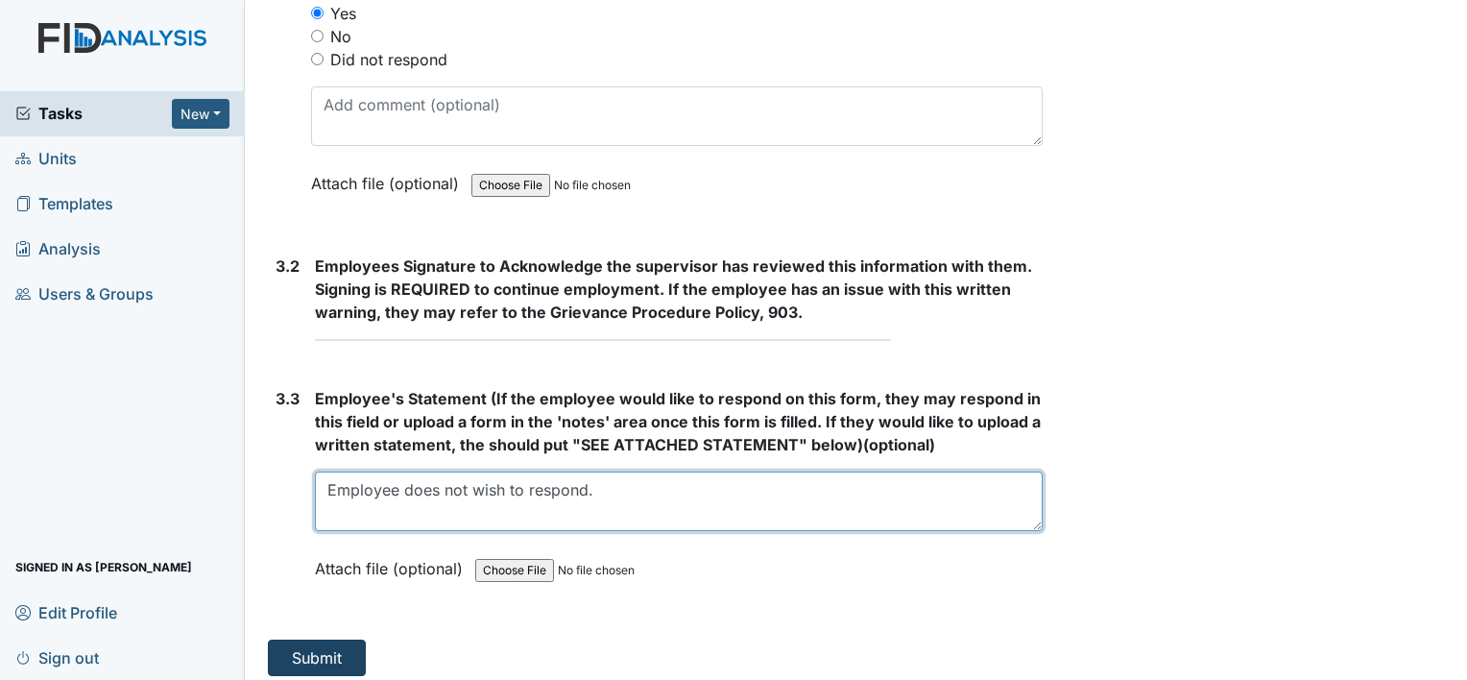
type textarea "Employee does not wish to respond."
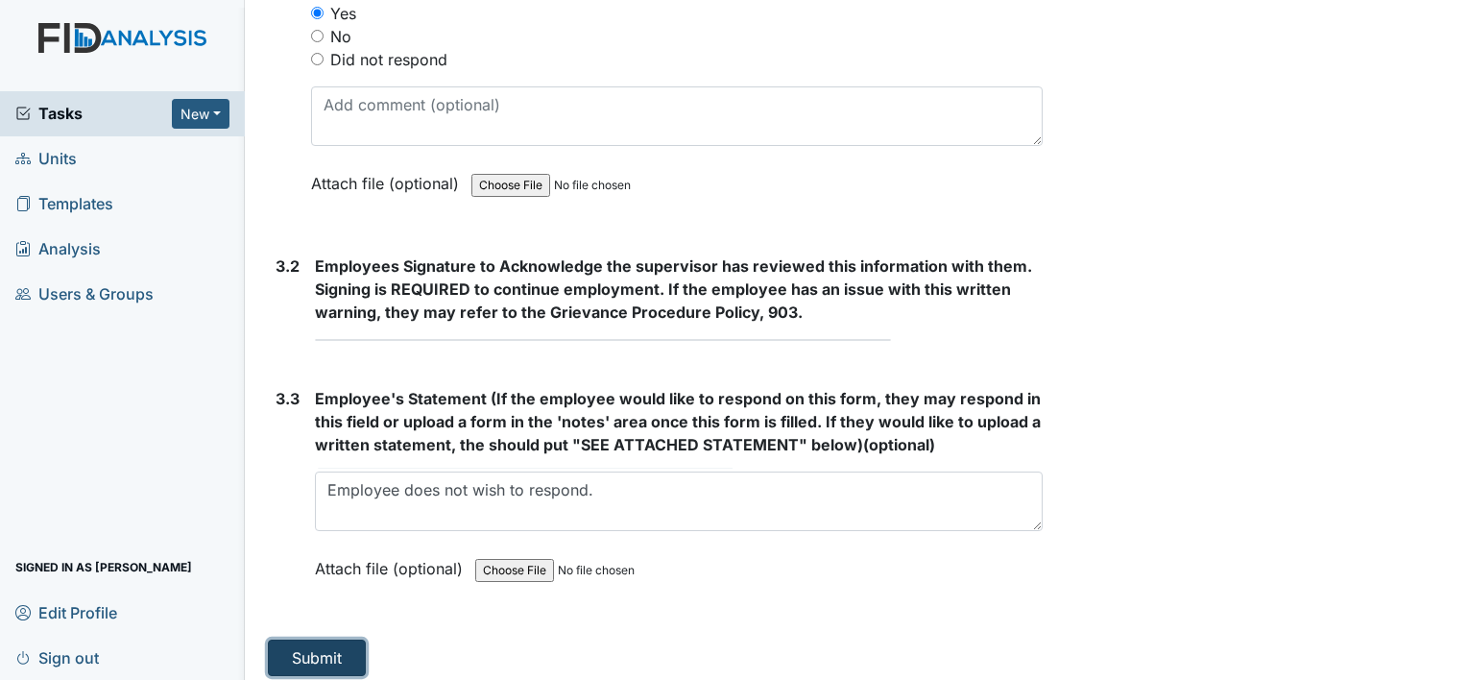
click at [297, 640] on button "Submit" at bounding box center [317, 658] width 98 height 36
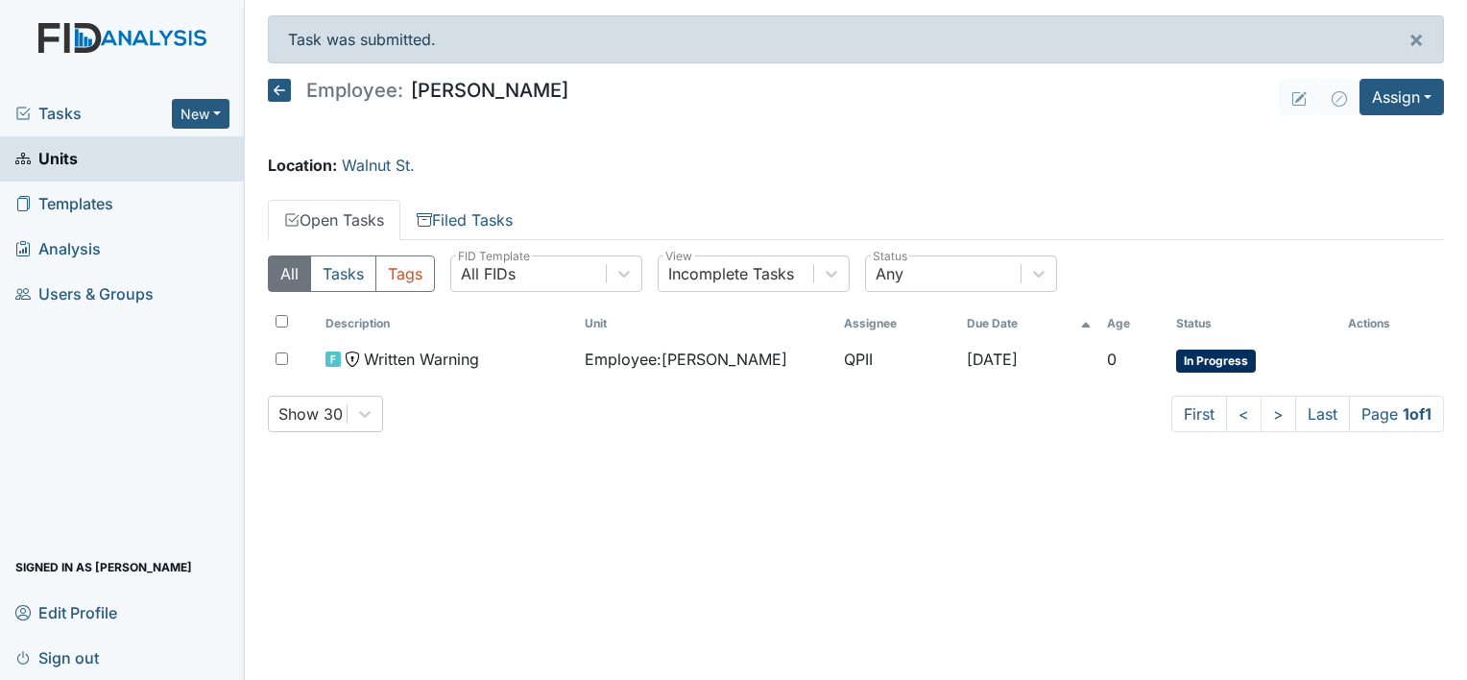
click at [81, 46] on img at bounding box center [122, 57] width 245 height 68
